Goal: Task Accomplishment & Management: Manage account settings

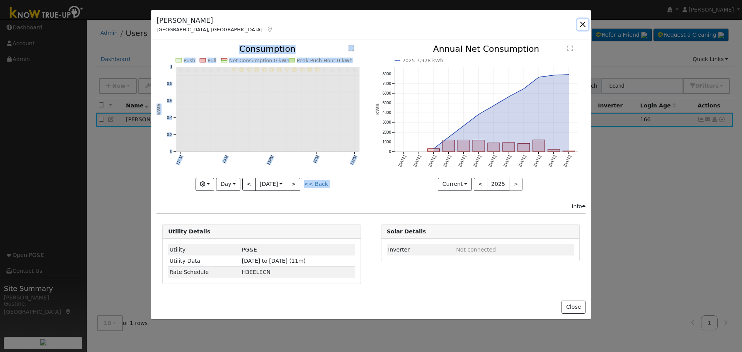
click at [580, 22] on button "button" at bounding box center [582, 24] width 11 height 11
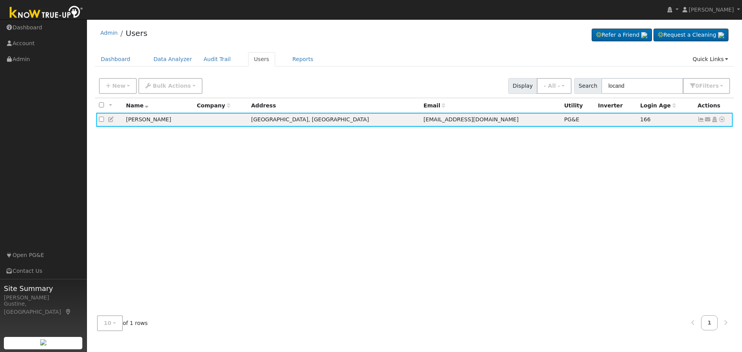
drag, startPoint x: 633, startPoint y: 95, endPoint x: 609, endPoint y: 81, distance: 27.8
click at [611, 81] on div "New Add User Quick Add Quick Connect Quick Convert Lead Bulk Actions Send Email…" at bounding box center [414, 86] width 639 height 24
click at [649, 89] on input "locand" at bounding box center [642, 86] width 82 height 16
type input "[PERSON_NAME]"
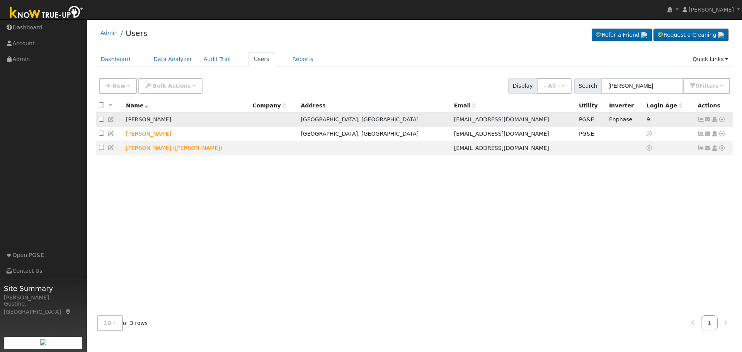
click at [699, 119] on icon at bounding box center [700, 119] width 7 height 5
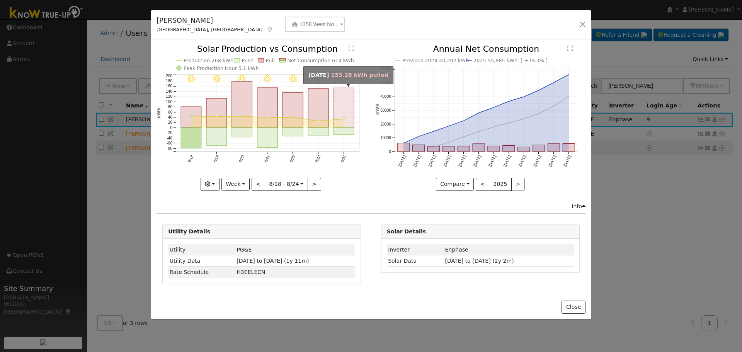
click at [338, 110] on rect "onclick=""" at bounding box center [344, 108] width 20 height 40
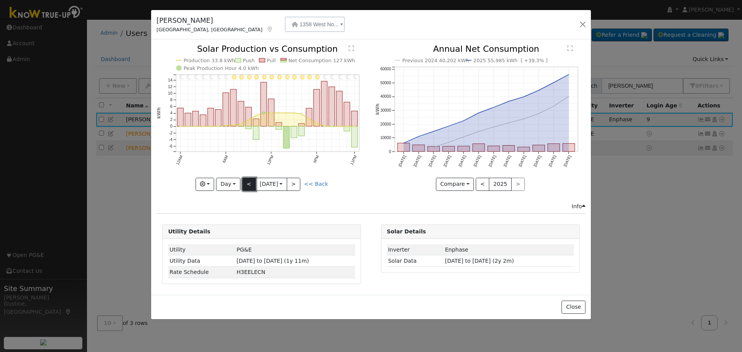
click at [248, 182] on button "<" at bounding box center [249, 184] width 14 height 13
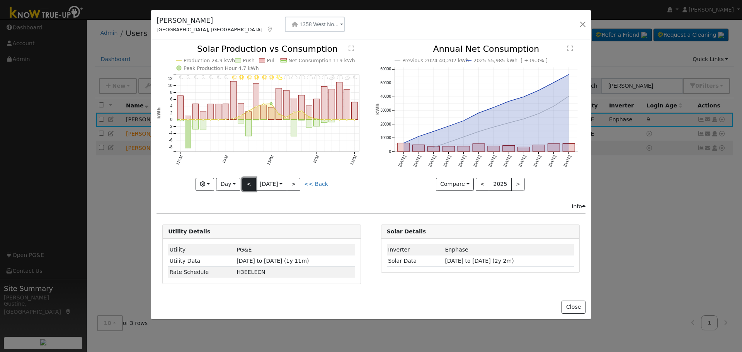
click at [251, 180] on button "<" at bounding box center [249, 184] width 14 height 13
type input "[DATE]"
